Goal: Browse casually

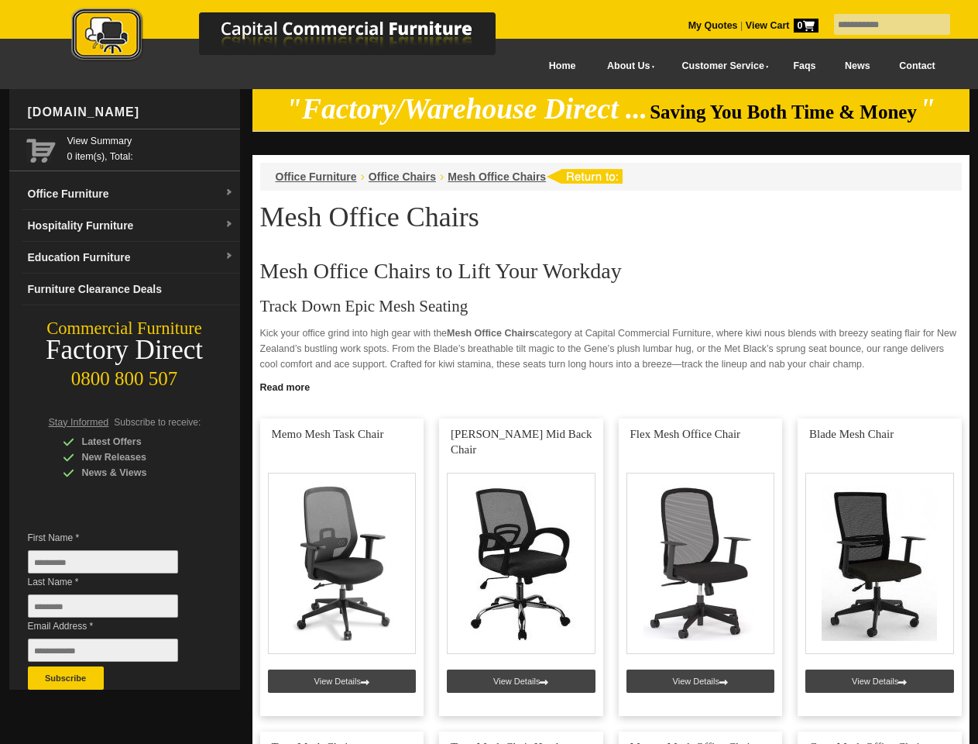
click at [882, 25] on input "text" at bounding box center [892, 24] width 116 height 21
click at [115, 610] on input "Last Name *" at bounding box center [103, 605] width 150 height 23
click at [66, 678] on button "Subscribe" at bounding box center [66, 677] width 76 height 23
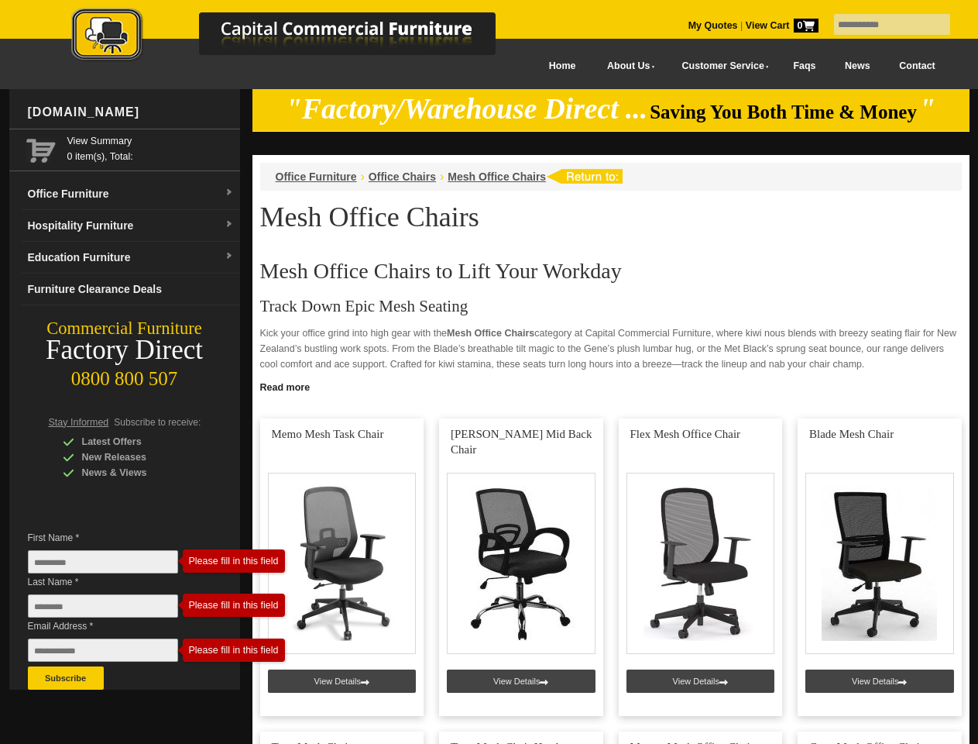
click at [611, 386] on link "Read more" at bounding box center [610, 385] width 717 height 19
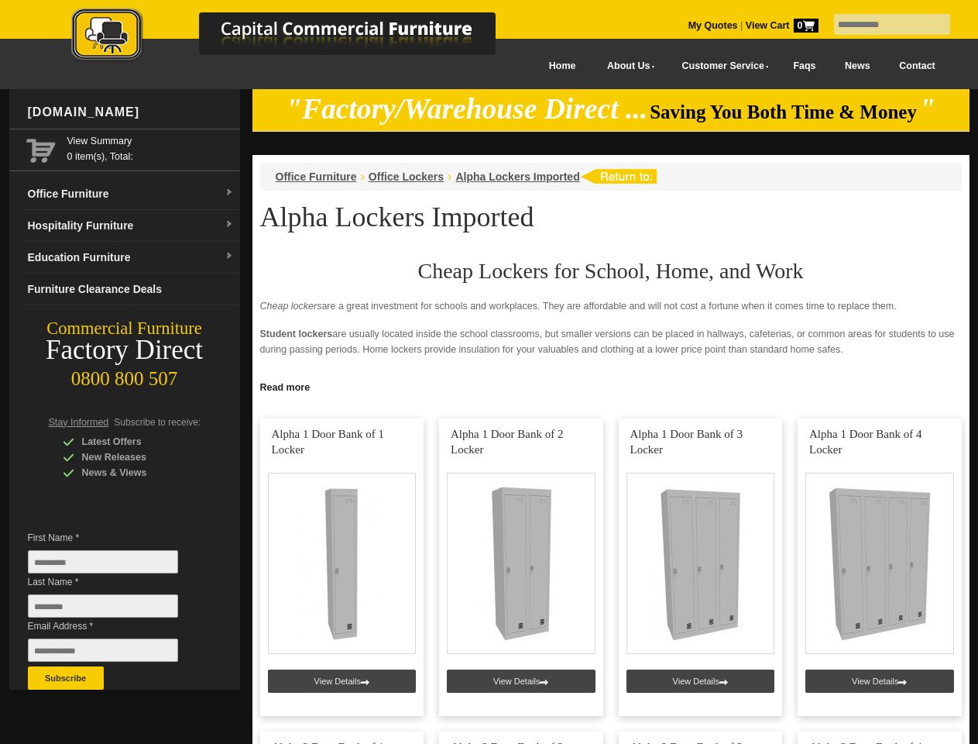
click at [882, 25] on input "text" at bounding box center [892, 24] width 116 height 21
click at [115, 610] on input "Last Name *" at bounding box center [103, 605] width 150 height 23
click at [66, 678] on button "Subscribe" at bounding box center [66, 677] width 76 height 23
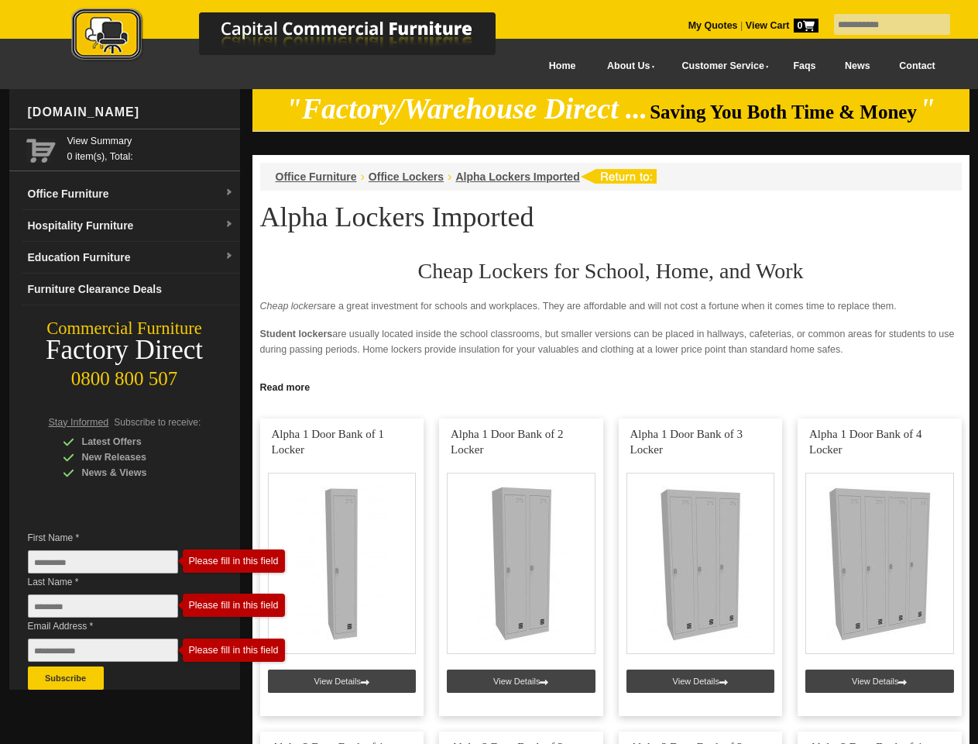
click at [611, 386] on link "Read more" at bounding box center [610, 385] width 717 height 19
